Goal: Task Accomplishment & Management: Manage account settings

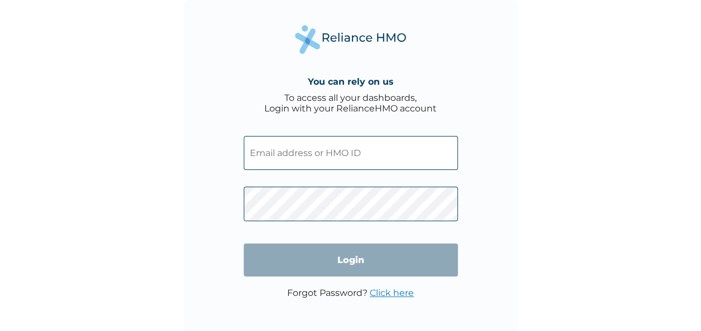
type input "[EMAIL_ADDRESS][DOMAIN_NAME]"
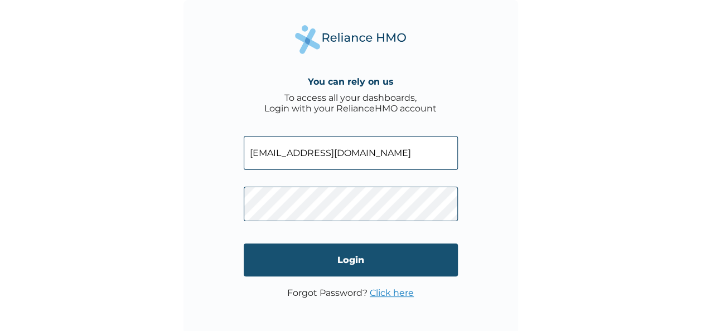
click at [349, 270] on input "Login" at bounding box center [351, 260] width 214 height 33
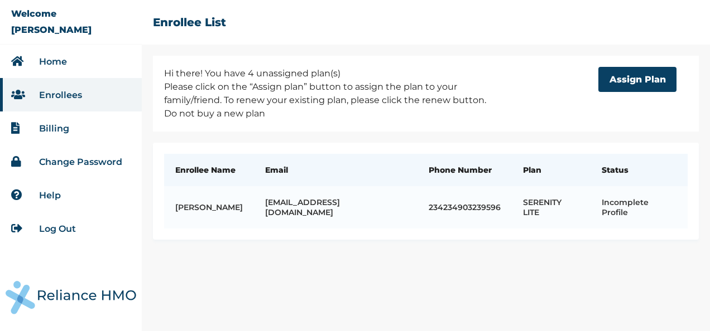
click at [67, 65] on li "Home" at bounding box center [71, 61] width 142 height 33
click at [40, 65] on link "Home" at bounding box center [53, 61] width 28 height 11
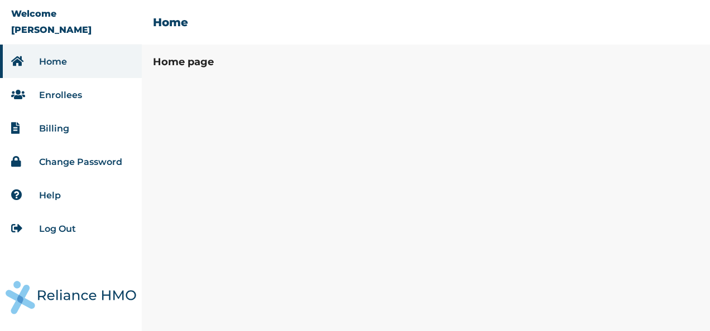
click at [65, 92] on link "Enrollees" at bounding box center [60, 95] width 43 height 11
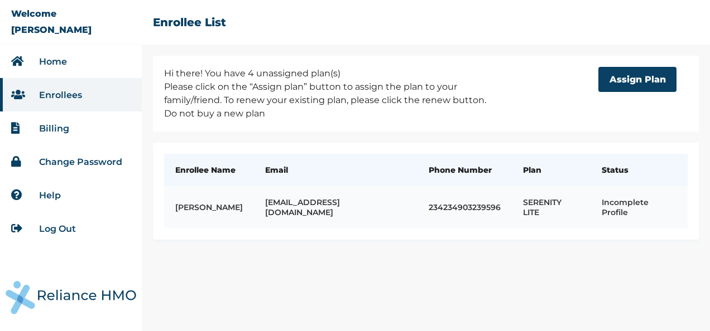
click at [347, 228] on td "[EMAIL_ADDRESS][DOMAIN_NAME]" at bounding box center [336, 207] width 164 height 42
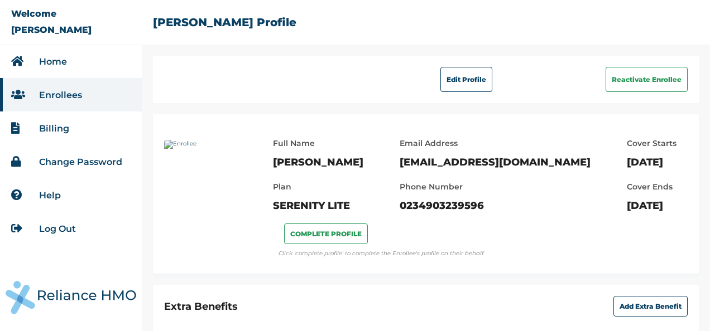
click at [88, 97] on li "Enrollees" at bounding box center [71, 94] width 142 height 33
click at [58, 102] on li "Enrollees" at bounding box center [71, 94] width 142 height 33
click at [41, 50] on li "Home" at bounding box center [71, 61] width 142 height 33
click at [46, 60] on link "Home" at bounding box center [53, 61] width 28 height 11
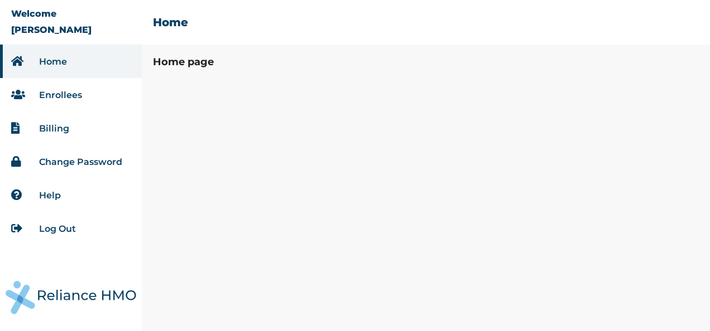
click at [74, 94] on link "Enrollees" at bounding box center [60, 95] width 43 height 11
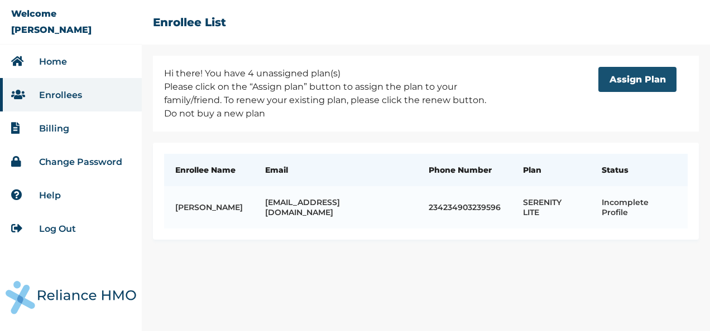
click at [611, 88] on button "Assign Plan" at bounding box center [637, 79] width 78 height 25
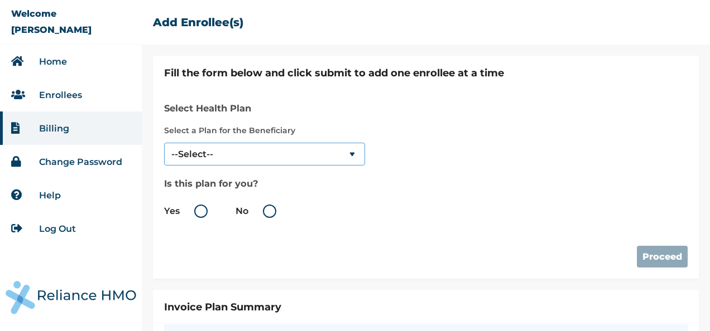
click at [242, 145] on select "--Select-- SERENITY" at bounding box center [264, 154] width 201 height 23
select select "904"
click at [164, 143] on select "--Select-- SERENITY" at bounding box center [264, 154] width 201 height 23
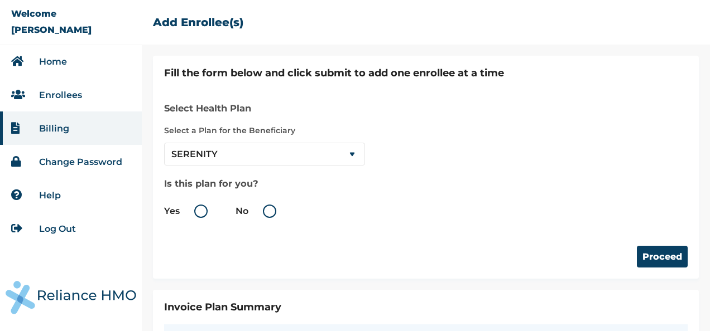
click at [197, 216] on label "Yes" at bounding box center [188, 211] width 49 height 13
click at [191, 216] on input "Yes" at bounding box center [182, 212] width 18 height 18
radio input "true"
click at [203, 207] on label "Yes" at bounding box center [188, 211] width 49 height 13
click at [191, 207] on input "Yes" at bounding box center [182, 212] width 18 height 18
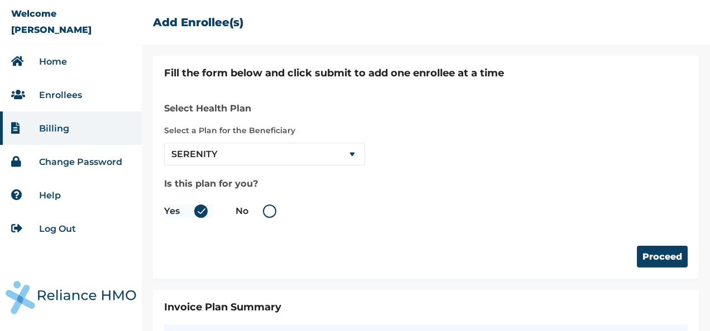
click at [272, 211] on label "No" at bounding box center [259, 211] width 46 height 13
click at [260, 211] on input "No" at bounding box center [251, 212] width 18 height 18
radio input "true"
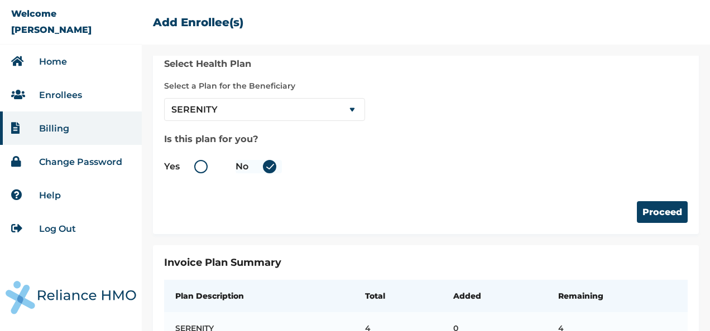
scroll to position [87, 0]
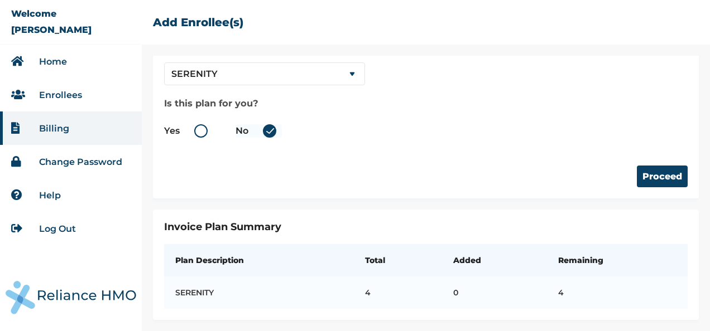
click at [554, 152] on div "Proceed" at bounding box center [425, 165] width 523 height 44
click at [644, 166] on button "Proceed" at bounding box center [662, 177] width 51 height 22
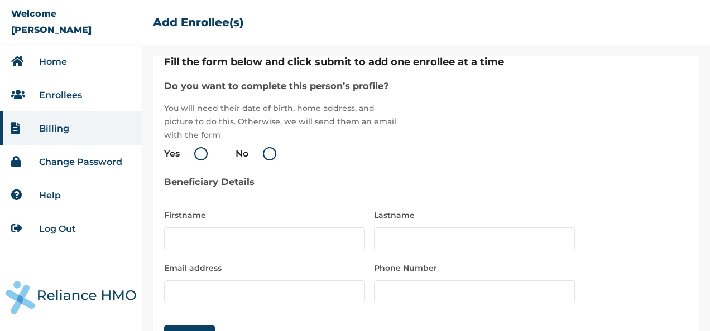
scroll to position [0, 0]
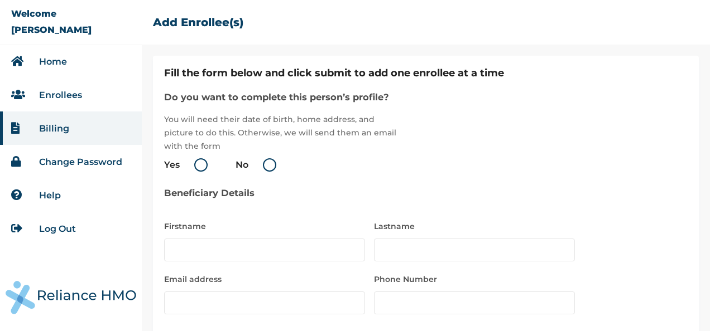
click at [202, 165] on label "Yes" at bounding box center [188, 164] width 49 height 13
click at [191, 165] on input "Yes" at bounding box center [182, 165] width 18 height 18
radio input "true"
click at [203, 162] on label "Yes" at bounding box center [188, 164] width 49 height 13
click at [191, 162] on input "Yes" at bounding box center [182, 165] width 18 height 18
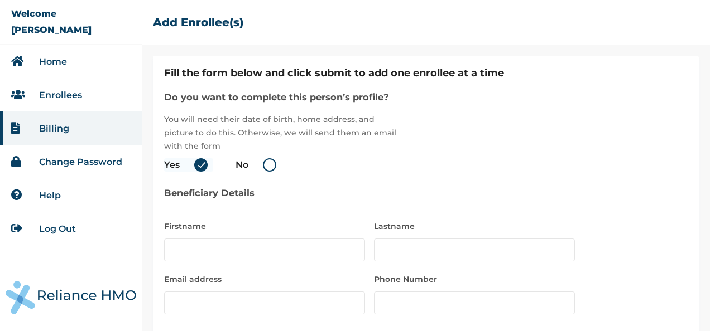
click at [205, 161] on label "Yes" at bounding box center [188, 164] width 49 height 13
click at [191, 161] on input "Yes" at bounding box center [182, 165] width 18 height 18
click at [270, 159] on label "No" at bounding box center [259, 164] width 46 height 13
click at [260, 159] on input "No" at bounding box center [251, 165] width 18 height 18
radio input "true"
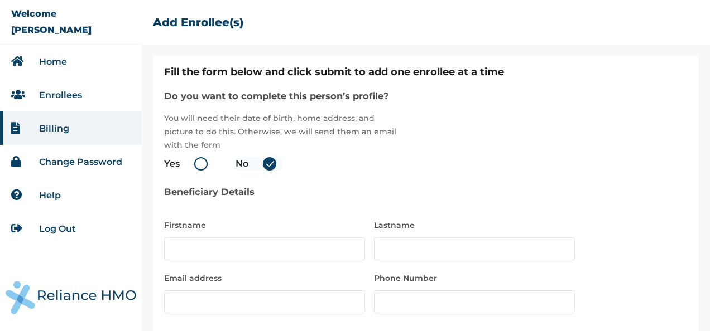
scroll to position [1, 0]
drag, startPoint x: 206, startPoint y: 154, endPoint x: 200, endPoint y: 164, distance: 12.1
click at [203, 161] on span "Yes No" at bounding box center [264, 164] width 201 height 25
click at [200, 164] on label "Yes" at bounding box center [188, 164] width 49 height 13
click at [191, 164] on input "Yes" at bounding box center [182, 165] width 18 height 18
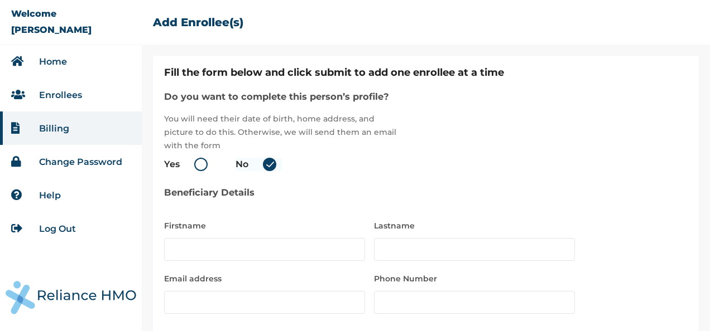
radio input "true"
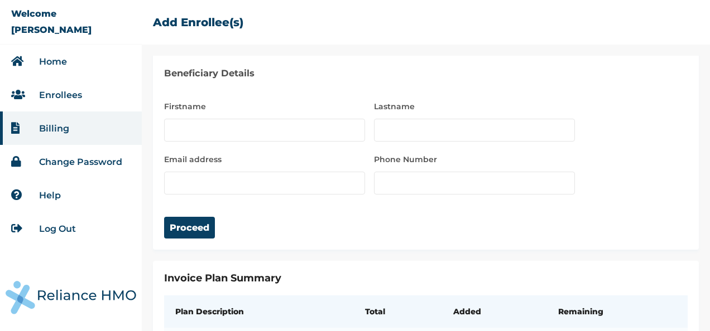
scroll to position [66, 0]
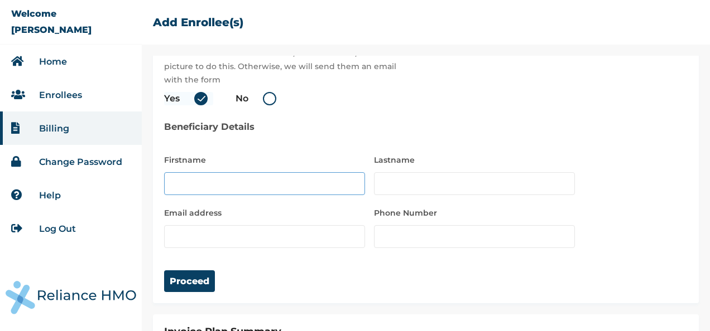
click at [248, 186] on input "text" at bounding box center [264, 183] width 201 height 23
type input "Grace"
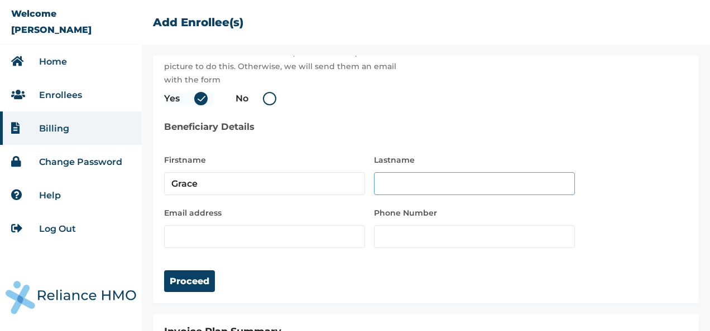
type input "Leramo"
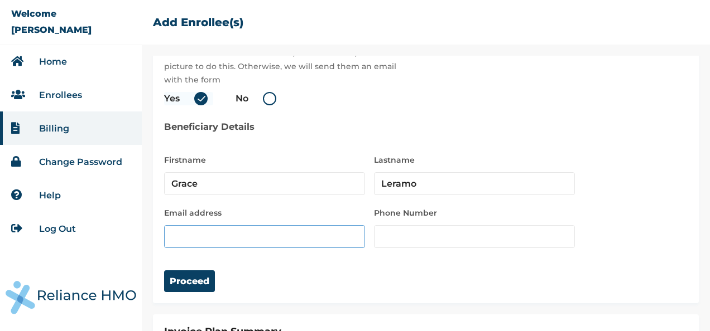
type input "[EMAIL_ADDRESS][DOMAIN_NAME]"
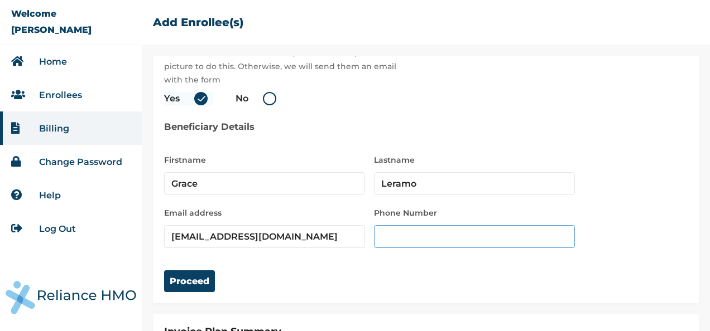
type input "09032395966"
click at [199, 287] on button "Proceed" at bounding box center [189, 282] width 51 height 22
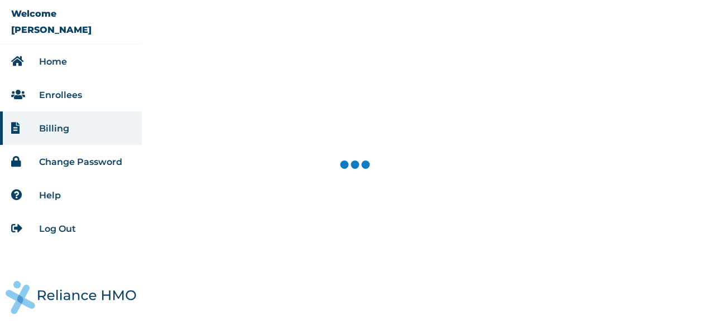
select select "904"
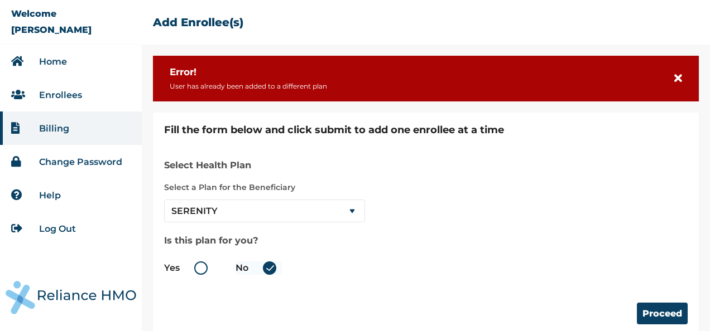
scroll to position [145, 0]
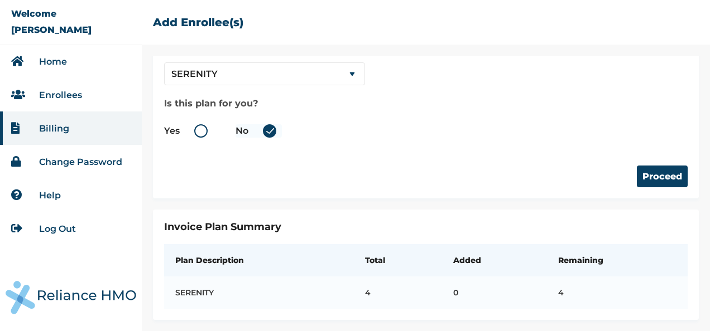
click at [88, 94] on li "Enrollees" at bounding box center [71, 94] width 142 height 33
click at [81, 99] on li "Enrollees" at bounding box center [71, 94] width 142 height 33
click at [68, 94] on link "Enrollees" at bounding box center [60, 95] width 43 height 11
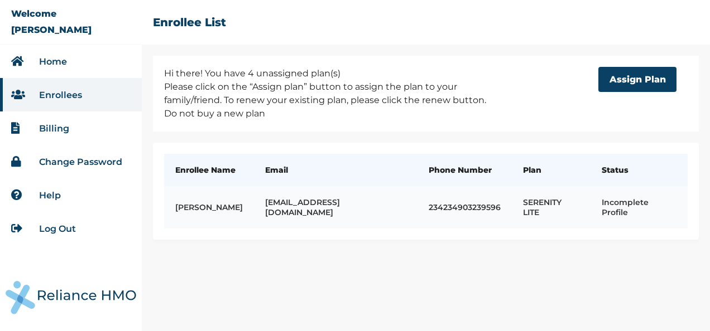
click at [579, 215] on td "SERENITY LITE" at bounding box center [551, 207] width 79 height 42
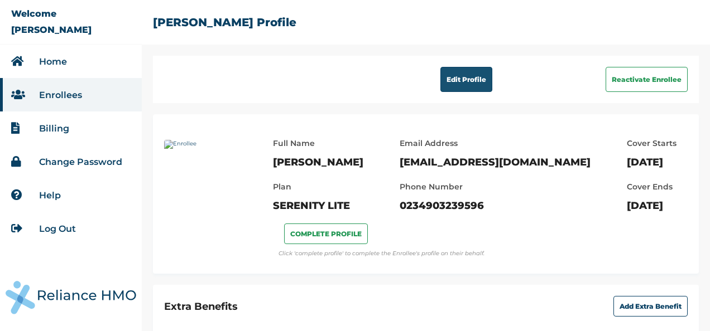
click at [441, 88] on button "Edit Profile" at bounding box center [466, 79] width 52 height 25
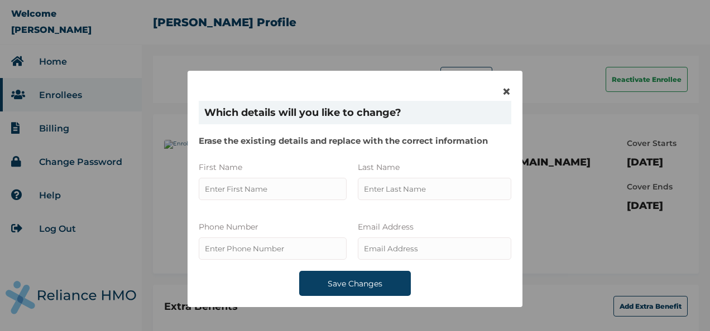
type input "Grace"
type input "0234903239596"
type input "Leramo"
type input "[EMAIL_ADDRESS][DOMAIN_NAME]"
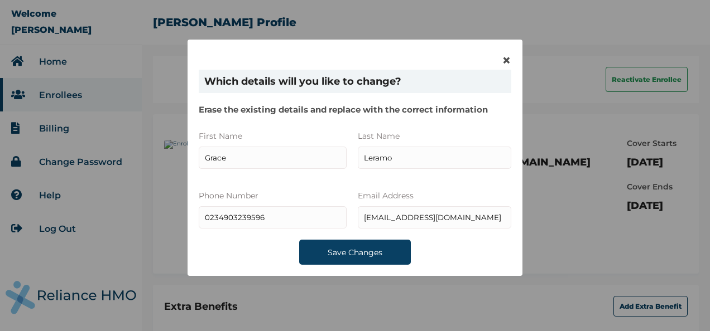
scroll to position [46, 0]
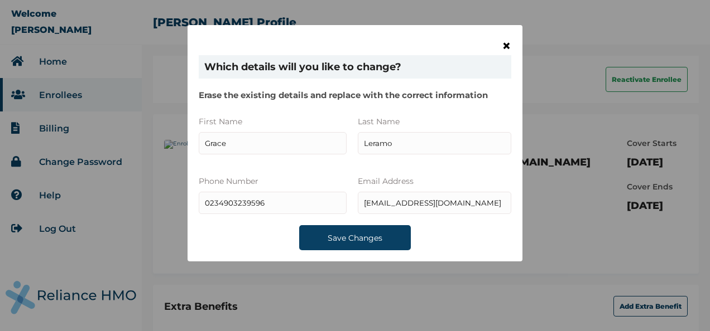
click at [502, 45] on span "×" at bounding box center [506, 45] width 9 height 19
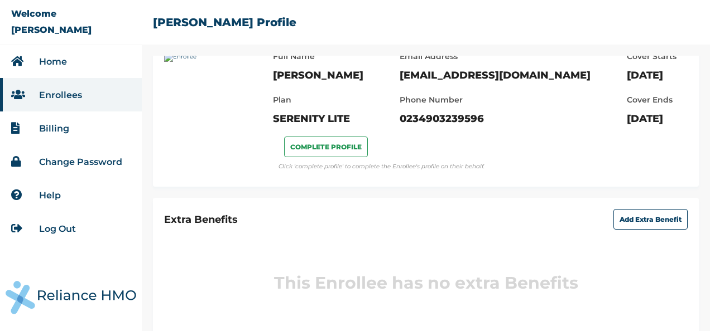
scroll to position [138, 0]
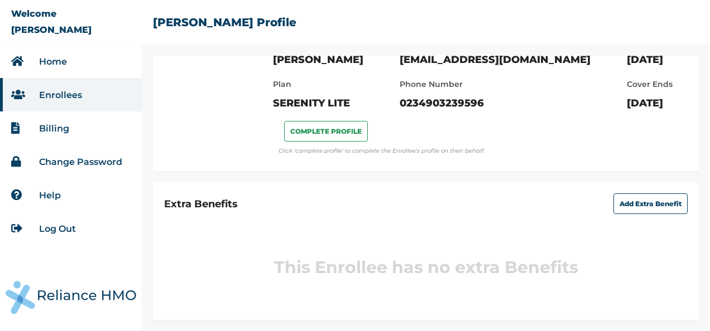
click at [65, 92] on link "Enrollees" at bounding box center [60, 95] width 43 height 11
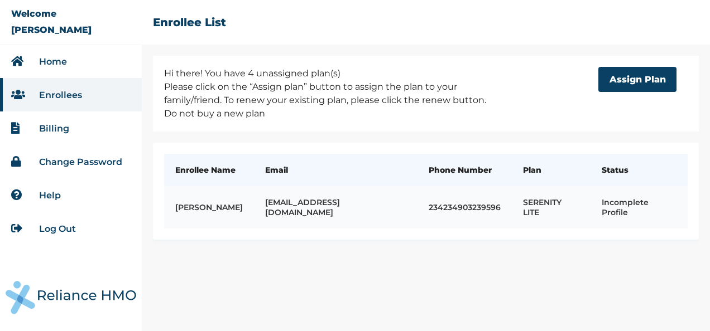
drag, startPoint x: 568, startPoint y: 206, endPoint x: 409, endPoint y: 223, distance: 159.9
click at [409, 223] on td "[EMAIL_ADDRESS][DOMAIN_NAME]" at bounding box center [336, 207] width 164 height 42
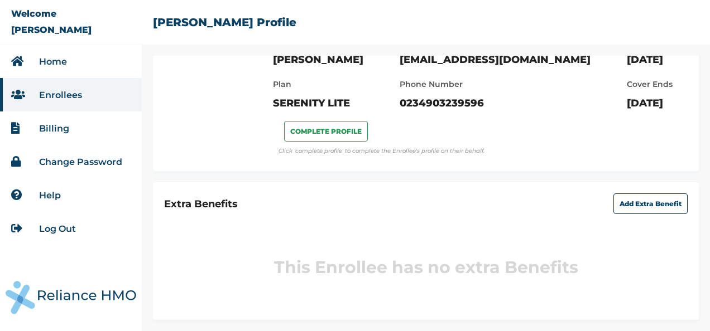
scroll to position [138, 0]
click at [54, 98] on link "Enrollees" at bounding box center [60, 95] width 43 height 11
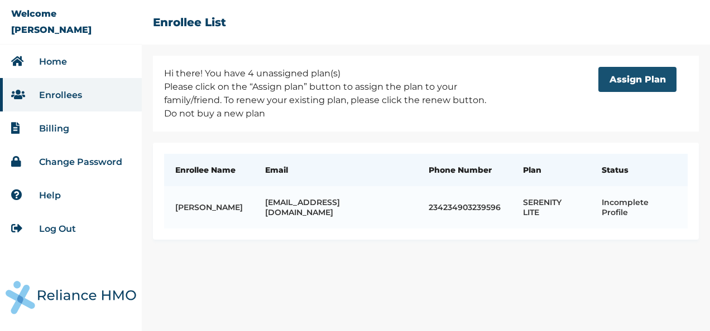
click at [643, 78] on button "Assign Plan" at bounding box center [637, 79] width 78 height 25
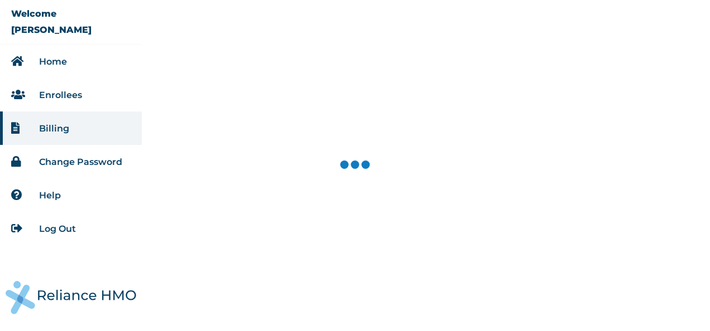
select select "904"
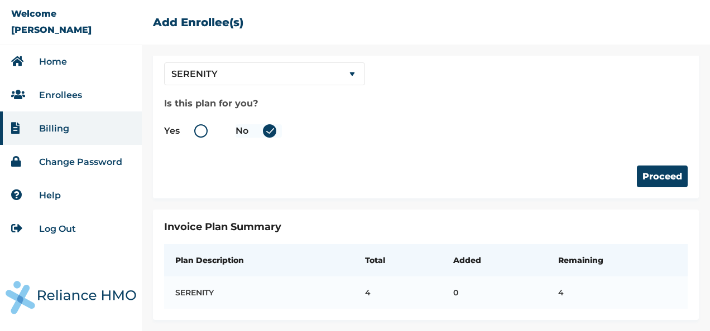
scroll to position [87, 0]
click at [646, 167] on button "Proceed" at bounding box center [662, 177] width 51 height 22
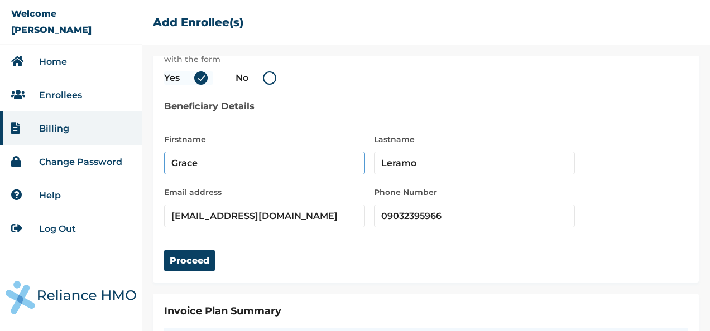
click at [233, 164] on input "Grace" at bounding box center [264, 163] width 201 height 23
click at [407, 209] on input "09032395966" at bounding box center [474, 216] width 201 height 23
click at [270, 220] on input "[EMAIL_ADDRESS][DOMAIN_NAME]" at bounding box center [264, 216] width 201 height 23
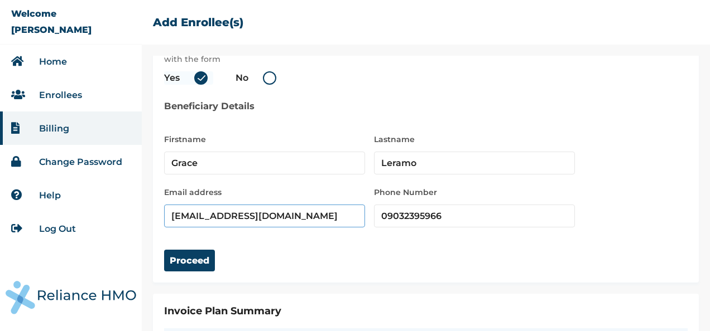
click at [270, 220] on input "[EMAIL_ADDRESS][DOMAIN_NAME]" at bounding box center [264, 216] width 201 height 23
click at [270, 218] on input "d" at bounding box center [264, 216] width 201 height 23
click at [222, 208] on input "[EMAIL_ADDRESS][DOMAIN_NAME]" at bounding box center [264, 216] width 201 height 23
click at [227, 218] on input "[EMAIL_ADDRESS][DOMAIN_NAME]" at bounding box center [264, 216] width 201 height 23
drag, startPoint x: 230, startPoint y: 214, endPoint x: 127, endPoint y: 229, distance: 104.3
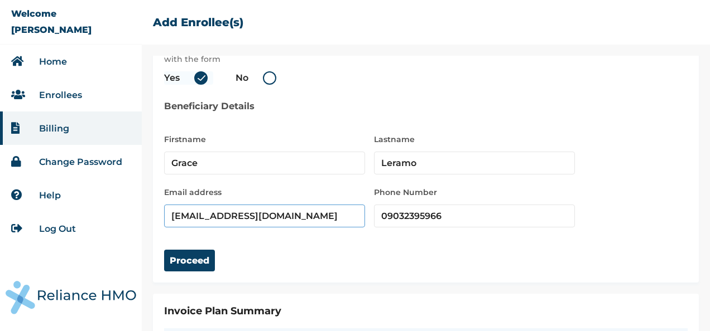
click at [127, 229] on div "Welcome GRACE LERAMO Home Enrollees Billing Change Password Help Log Out ☰ Add …" at bounding box center [355, 165] width 710 height 331
type input "iyanuoluwa@getreliancehealth.com"
click at [428, 206] on input "09032395966" at bounding box center [474, 216] width 201 height 23
click at [439, 212] on input "09032395966" at bounding box center [474, 216] width 201 height 23
type input "09032395955"
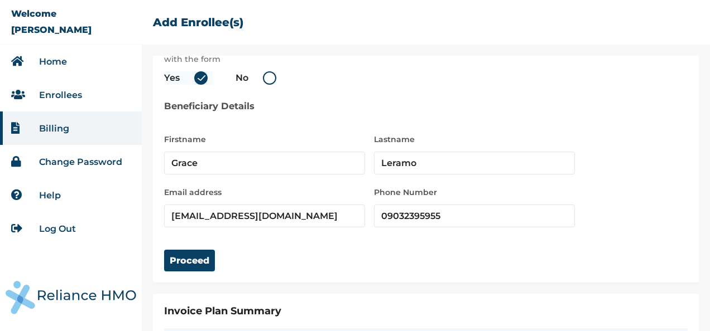
click at [188, 247] on div "Proceed" at bounding box center [425, 250] width 523 height 44
click at [209, 169] on input "Grace" at bounding box center [264, 163] width 201 height 23
type input "Iyanu"
click at [208, 268] on button "Proceed" at bounding box center [189, 261] width 51 height 22
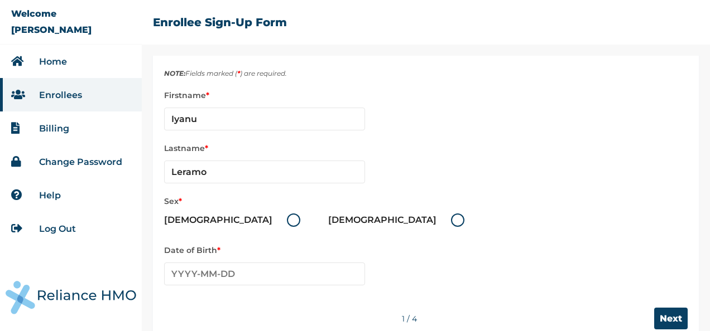
scroll to position [57, 0]
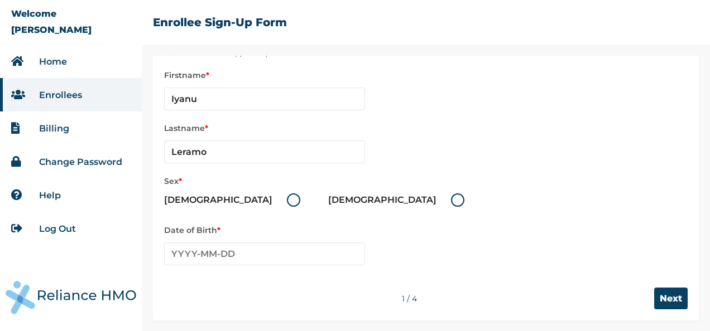
click at [328, 200] on label "Female" at bounding box center [399, 200] width 142 height 13
click at [435, 200] on input "Female" at bounding box center [444, 200] width 18 height 18
radio input "true"
click at [209, 254] on input "text" at bounding box center [264, 254] width 201 height 23
click at [165, 278] on div "‹ 2020-2029 › 2019 2020 2021 2022 2023 2024 2025 2026 2027 2028 2029 2030" at bounding box center [264, 318] width 201 height 105
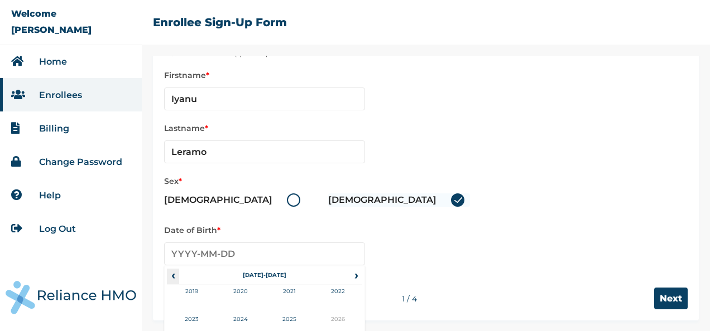
click at [177, 275] on span "‹" at bounding box center [173, 275] width 12 height 13
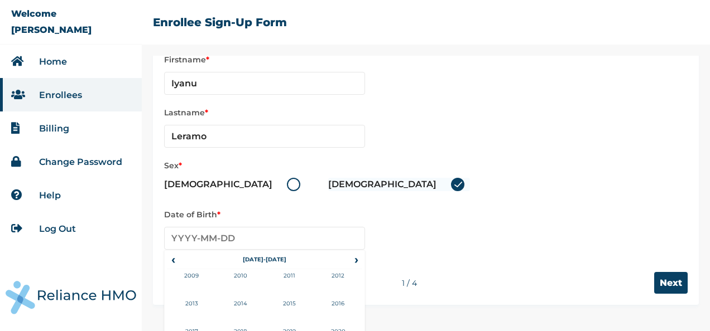
scroll to position [95, 0]
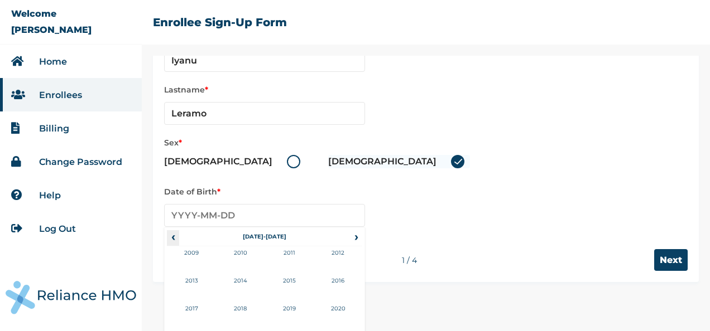
click at [177, 241] on span "‹" at bounding box center [173, 236] width 12 height 13
click at [191, 253] on td "1999" at bounding box center [191, 261] width 49 height 28
click at [292, 307] on td "Nov" at bounding box center [289, 316] width 49 height 28
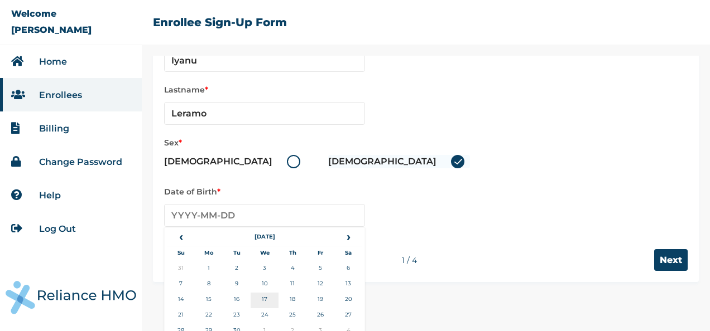
click at [267, 297] on td "17" at bounding box center [265, 301] width 28 height 16
type input "1999-11-17"
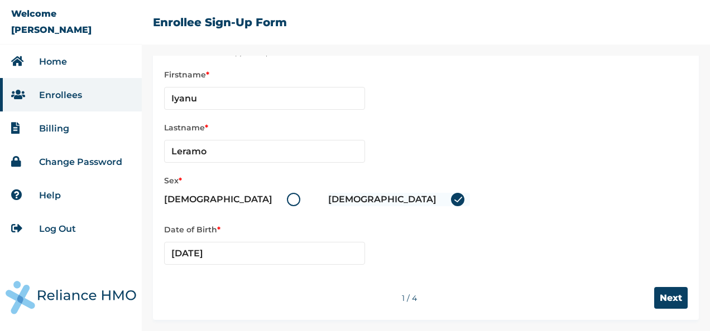
scroll to position [57, 0]
click at [645, 296] on div "1 / 4" at bounding box center [409, 299] width 490 height 10
click at [657, 296] on input "Next" at bounding box center [670, 299] width 33 height 22
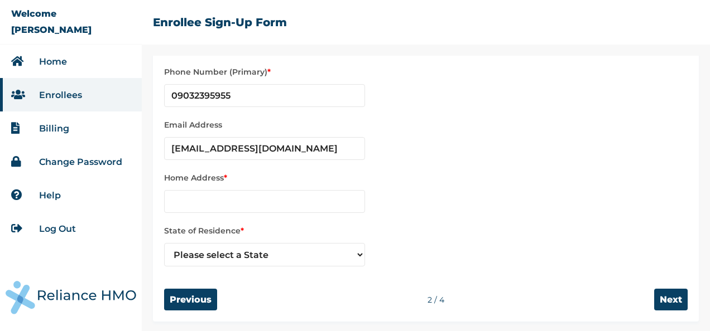
scroll to position [61, 0]
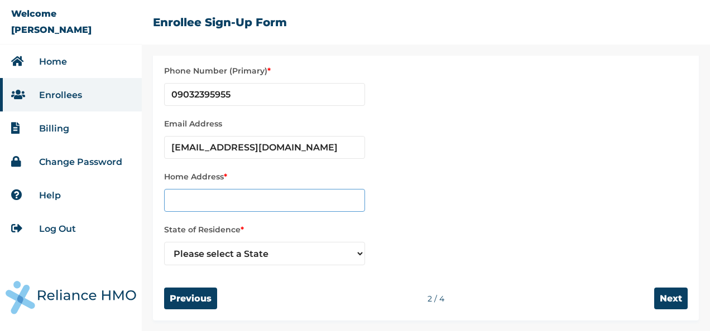
click at [236, 196] on input "text" at bounding box center [264, 200] width 201 height 23
type input "cxcxvcv"
click at [247, 247] on select "Please select a State Abia Adamawa Anambra Benue Edo Kebbi Lagos Yobe" at bounding box center [264, 253] width 201 height 23
select select "22"
click at [164, 242] on select "Please select a State Abia Adamawa Anambra Benue Edo Kebbi Lagos Yobe" at bounding box center [264, 253] width 201 height 23
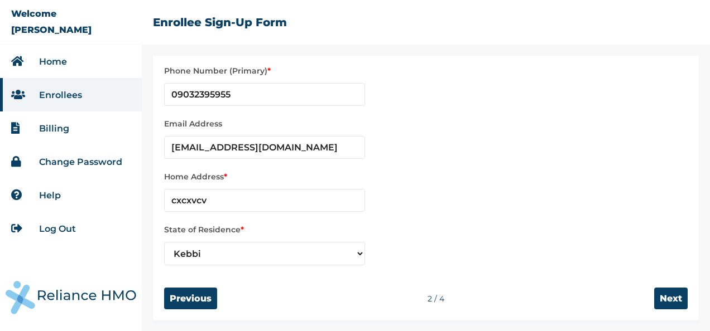
drag, startPoint x: 190, startPoint y: 297, endPoint x: 443, endPoint y: 205, distance: 269.4
click at [425, 232] on form "Contact Information NOTE: Fields marked ( * ) are required. Phone Number (Prima…" at bounding box center [425, 158] width 523 height 304
click at [660, 296] on input "Next" at bounding box center [670, 299] width 33 height 22
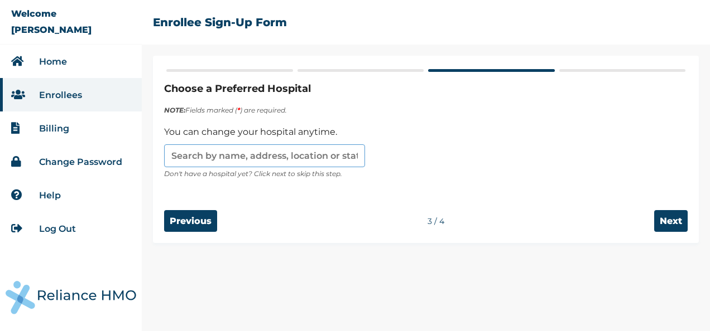
click at [267, 156] on input "text" at bounding box center [264, 156] width 201 height 23
click at [281, 163] on input "text" at bounding box center [264, 156] width 201 height 23
click at [308, 160] on input "text" at bounding box center [264, 156] width 201 height 23
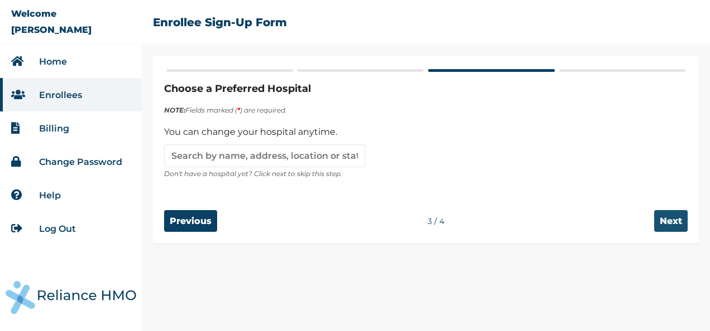
click at [665, 227] on input "Next" at bounding box center [670, 221] width 33 height 22
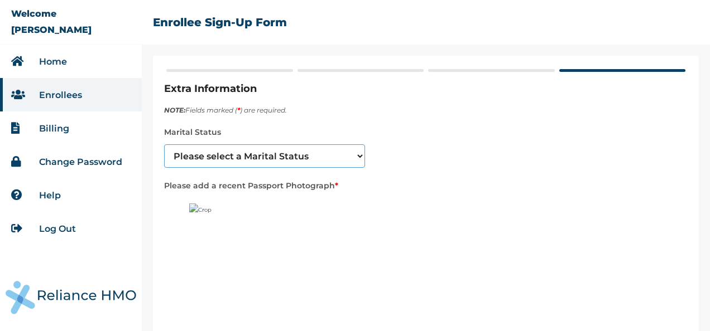
click at [281, 160] on select "Please select a Marital Status Single Married Divorced Widow/Widower" at bounding box center [264, 156] width 201 height 23
click at [164, 145] on select "Please select a Marital Status Single Married Divorced Widow/Widower" at bounding box center [264, 156] width 201 height 23
click at [339, 154] on select "Please select a Marital Status Single Married Divorced Widow/Widower" at bounding box center [264, 156] width 201 height 23
select select "1"
click at [164, 145] on select "Please select a Marital Status Single Married Divorced Widow/Widower" at bounding box center [264, 156] width 201 height 23
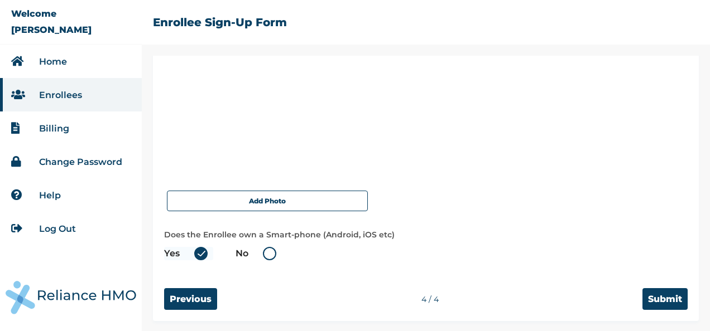
scroll to position [172, 0]
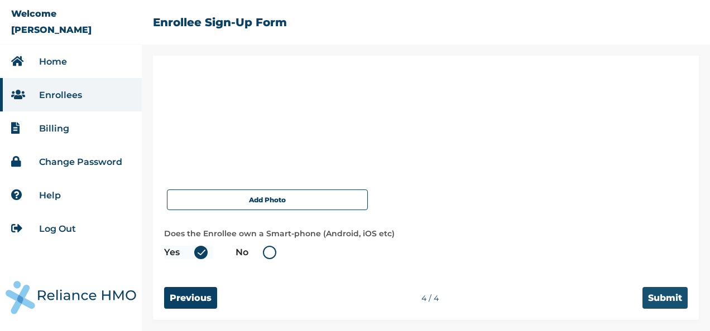
click at [662, 298] on input "Submit" at bounding box center [664, 298] width 45 height 22
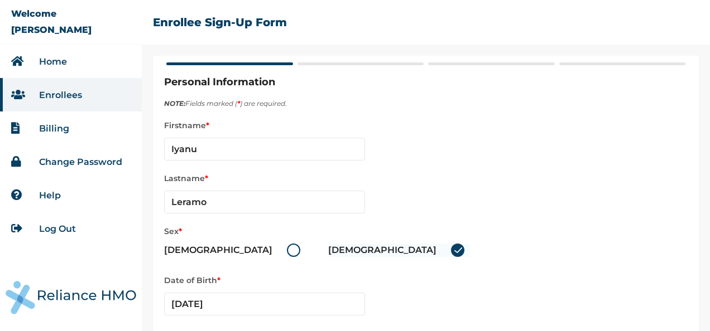
scroll to position [0, 0]
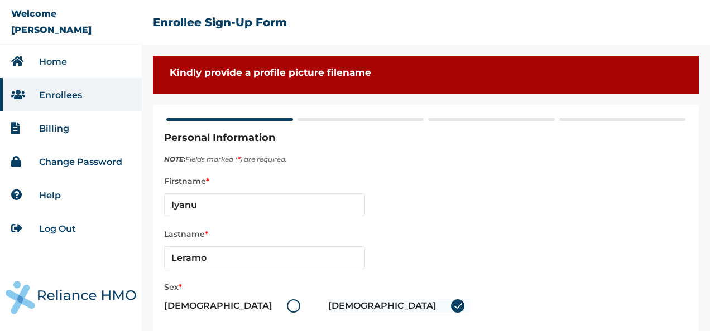
click at [36, 124] on li "Billing" at bounding box center [71, 128] width 142 height 33
click at [57, 127] on link "Billing" at bounding box center [54, 128] width 30 height 11
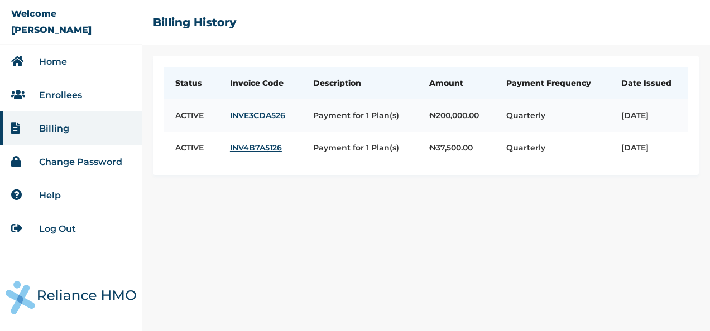
click at [244, 123] on td "INVE3CDA526" at bounding box center [260, 115] width 83 height 32
click at [242, 121] on link "INVE3CDA526" at bounding box center [260, 115] width 61 height 10
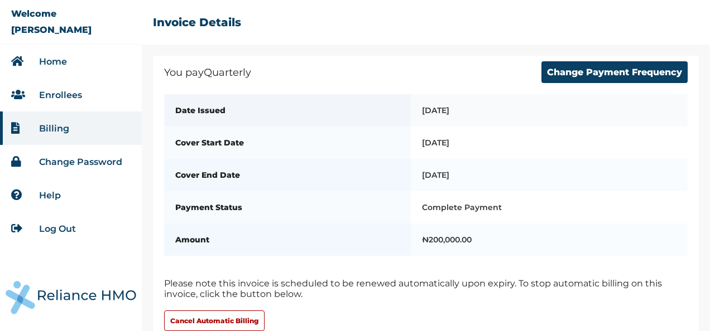
scroll to position [28, 0]
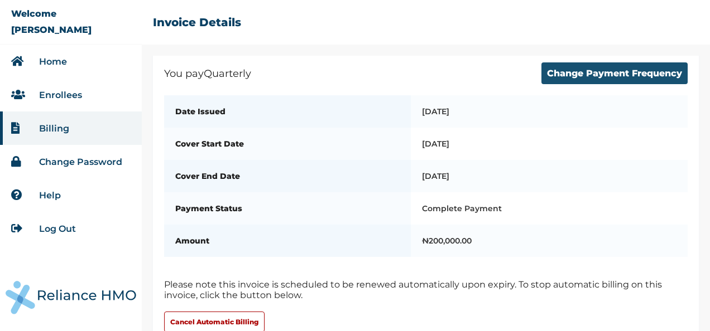
click at [616, 69] on button "Change Payment Frequency" at bounding box center [614, 74] width 146 height 22
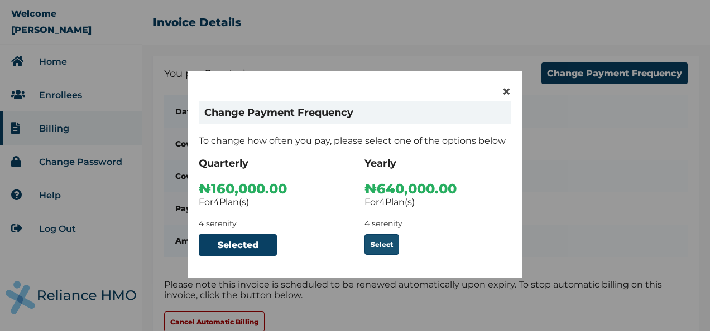
click at [380, 247] on button "Select" at bounding box center [381, 244] width 35 height 21
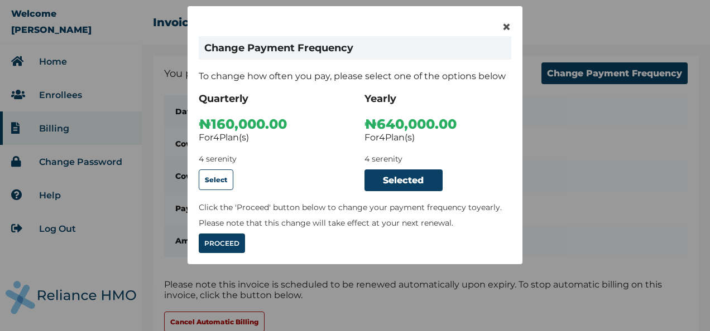
scroll to position [66, 0]
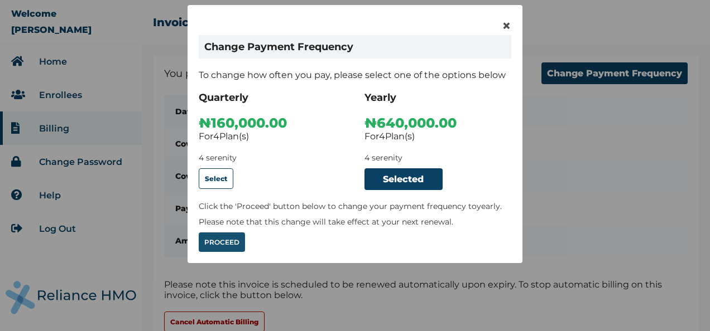
click at [217, 238] on button "PROCEED" at bounding box center [222, 243] width 46 height 20
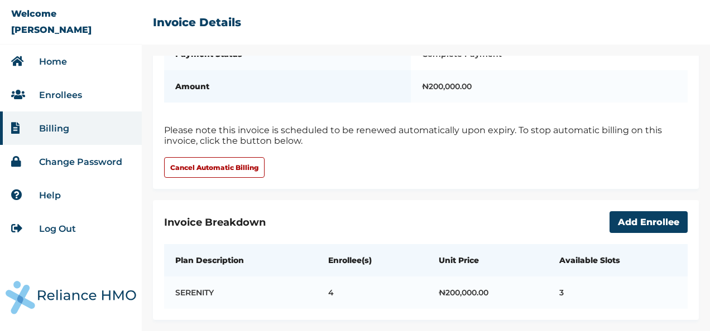
scroll to position [295, 0]
click at [233, 157] on button "Cancel Automatic Billing" at bounding box center [214, 167] width 100 height 21
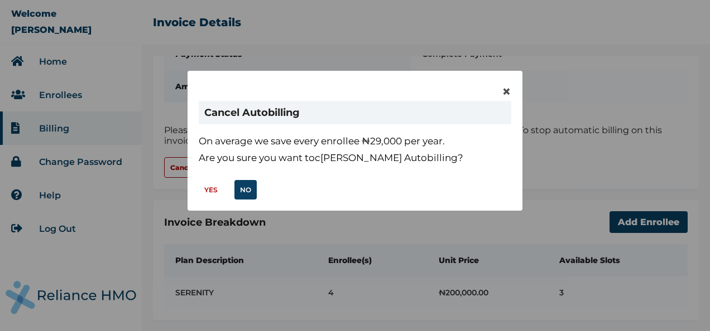
type button "Cancel Automatic Billing"
click at [210, 192] on button "YES" at bounding box center [211, 190] width 25 height 20
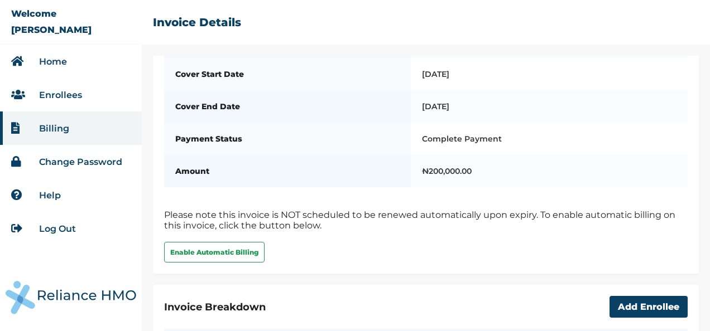
scroll to position [237, 0]
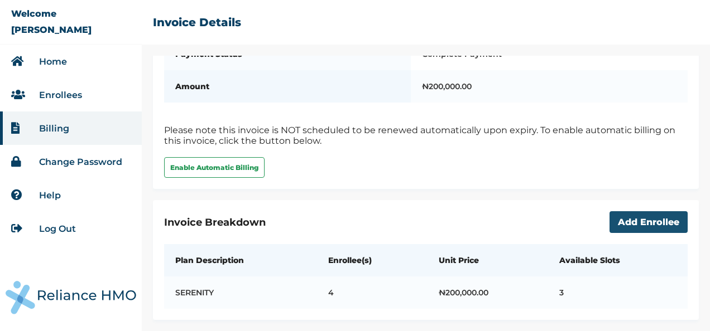
click at [626, 217] on button "Add Enrollee" at bounding box center [648, 223] width 78 height 22
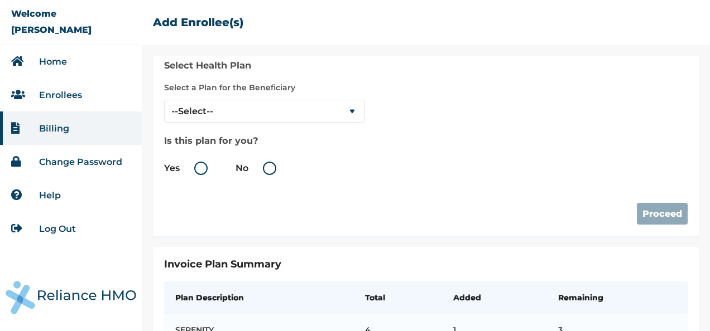
scroll to position [87, 0]
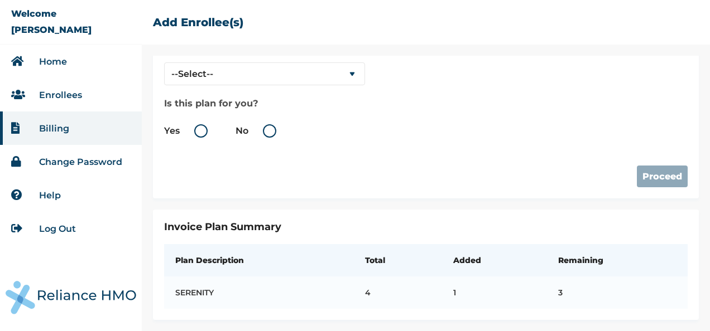
click at [59, 188] on li "Help" at bounding box center [71, 195] width 142 height 33
click at [51, 192] on link "Help" at bounding box center [50, 195] width 22 height 11
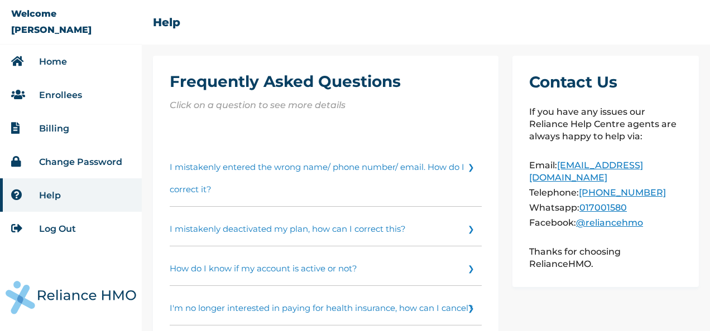
click at [61, 158] on link "Change Password" at bounding box center [80, 162] width 83 height 11
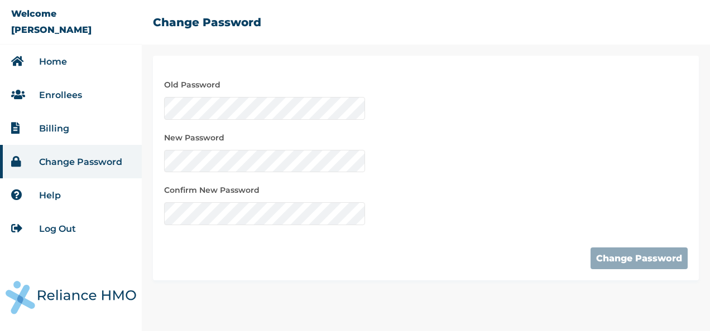
click at [51, 90] on link "Enrollees" at bounding box center [60, 95] width 43 height 11
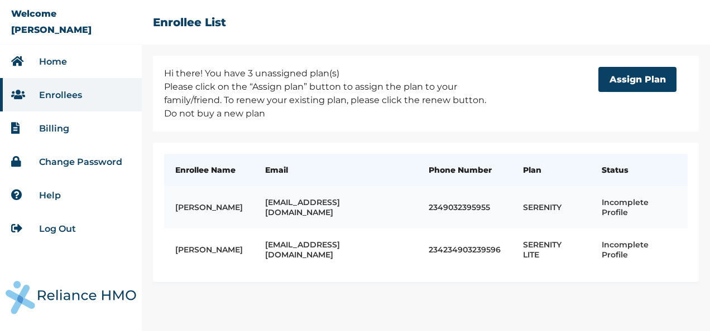
click at [276, 213] on td "iyanuoluwa@getreliancehealth.com" at bounding box center [336, 207] width 164 height 42
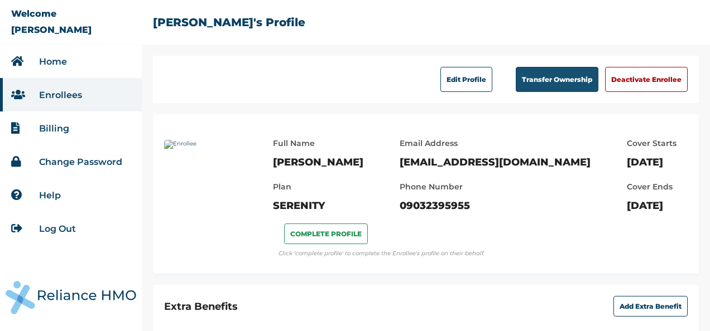
click at [539, 78] on button "Transfer Ownership" at bounding box center [557, 79] width 83 height 25
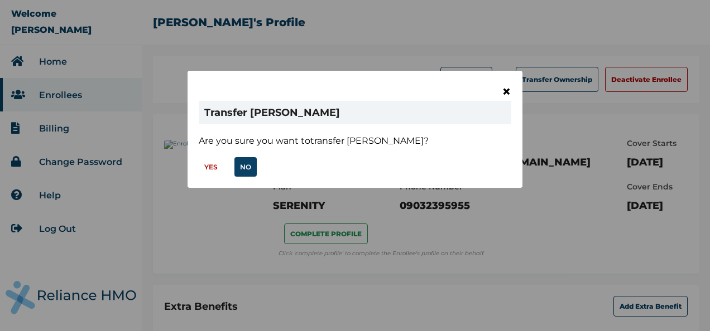
click at [509, 93] on span "×" at bounding box center [506, 91] width 9 height 19
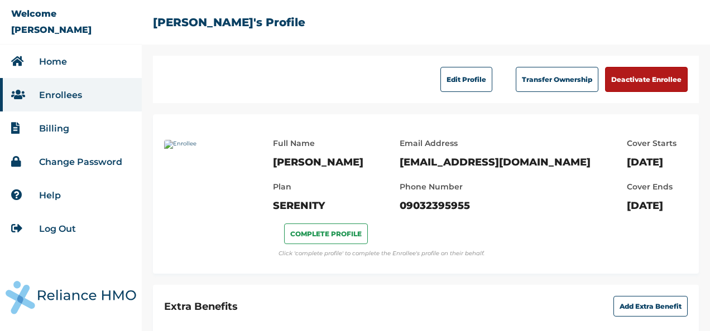
click at [627, 70] on button "Deactivate Enrollee" at bounding box center [646, 79] width 83 height 25
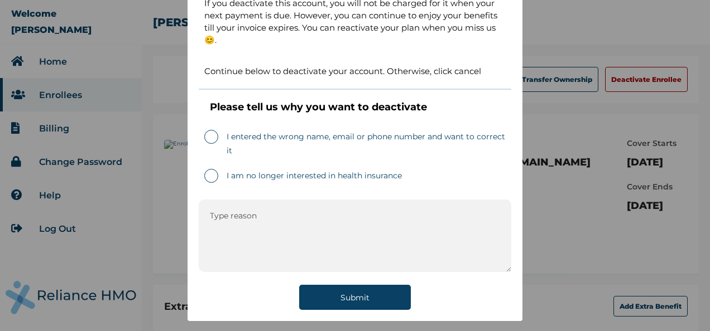
scroll to position [83, 0]
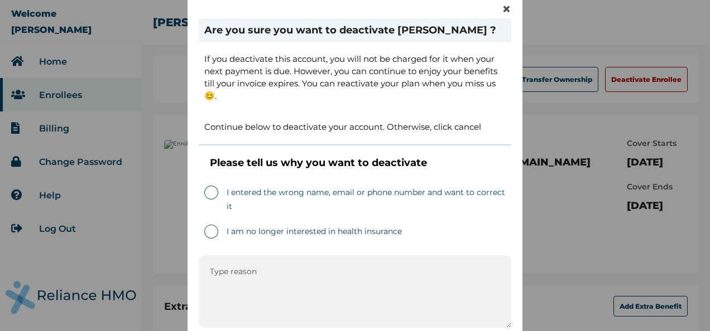
click at [93, 76] on div "× Are you sure you want to deactivate Iyanu Leramo ? If you deactivate this acc…" at bounding box center [355, 165] width 710 height 331
click at [502, 11] on span "×" at bounding box center [506, 8] width 9 height 19
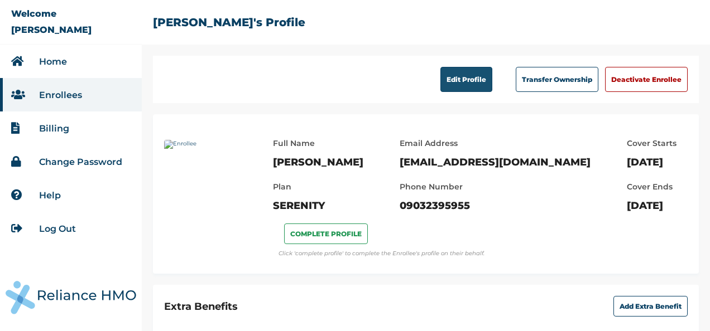
click at [440, 80] on button "Edit Profile" at bounding box center [466, 79] width 52 height 25
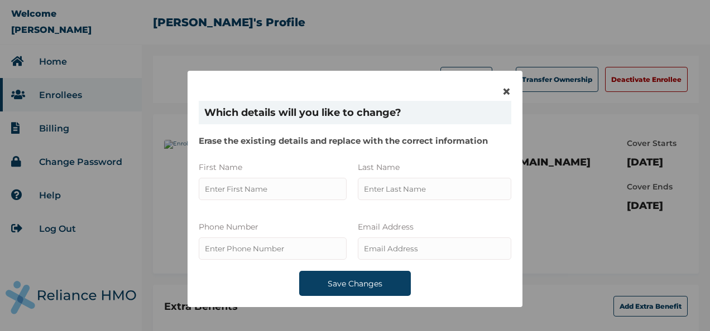
type input "Iyanu"
type input "09032395955"
type input "Leramo"
type input "iyanuoluwa@getreliancehealth.com"
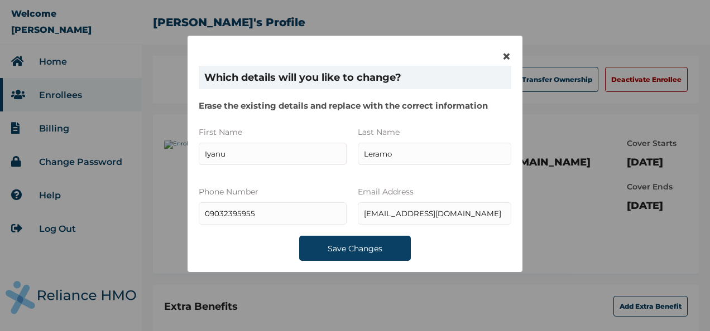
scroll to position [46, 0]
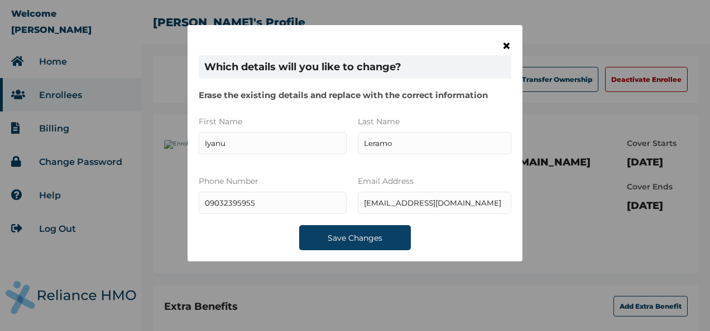
click at [502, 46] on span "×" at bounding box center [506, 45] width 9 height 19
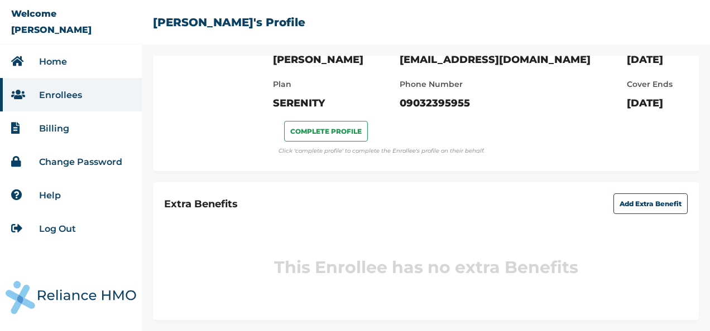
scroll to position [0, 0]
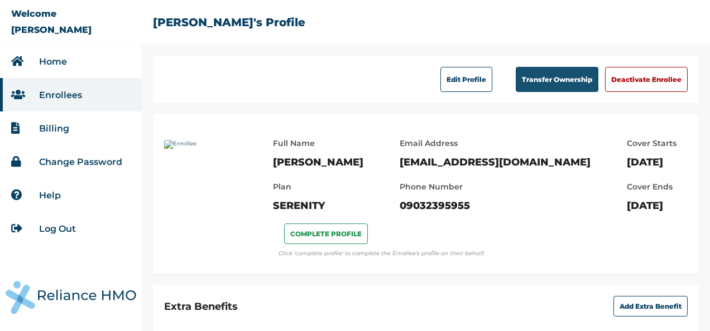
click at [534, 77] on button "Transfer Ownership" at bounding box center [557, 79] width 83 height 25
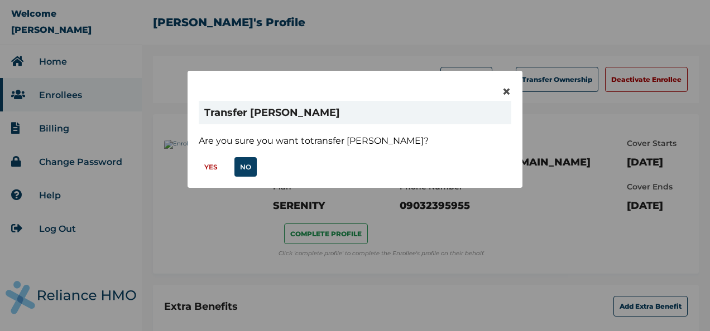
click at [202, 167] on button "YES" at bounding box center [211, 167] width 25 height 20
